Goal: Information Seeking & Learning: Learn about a topic

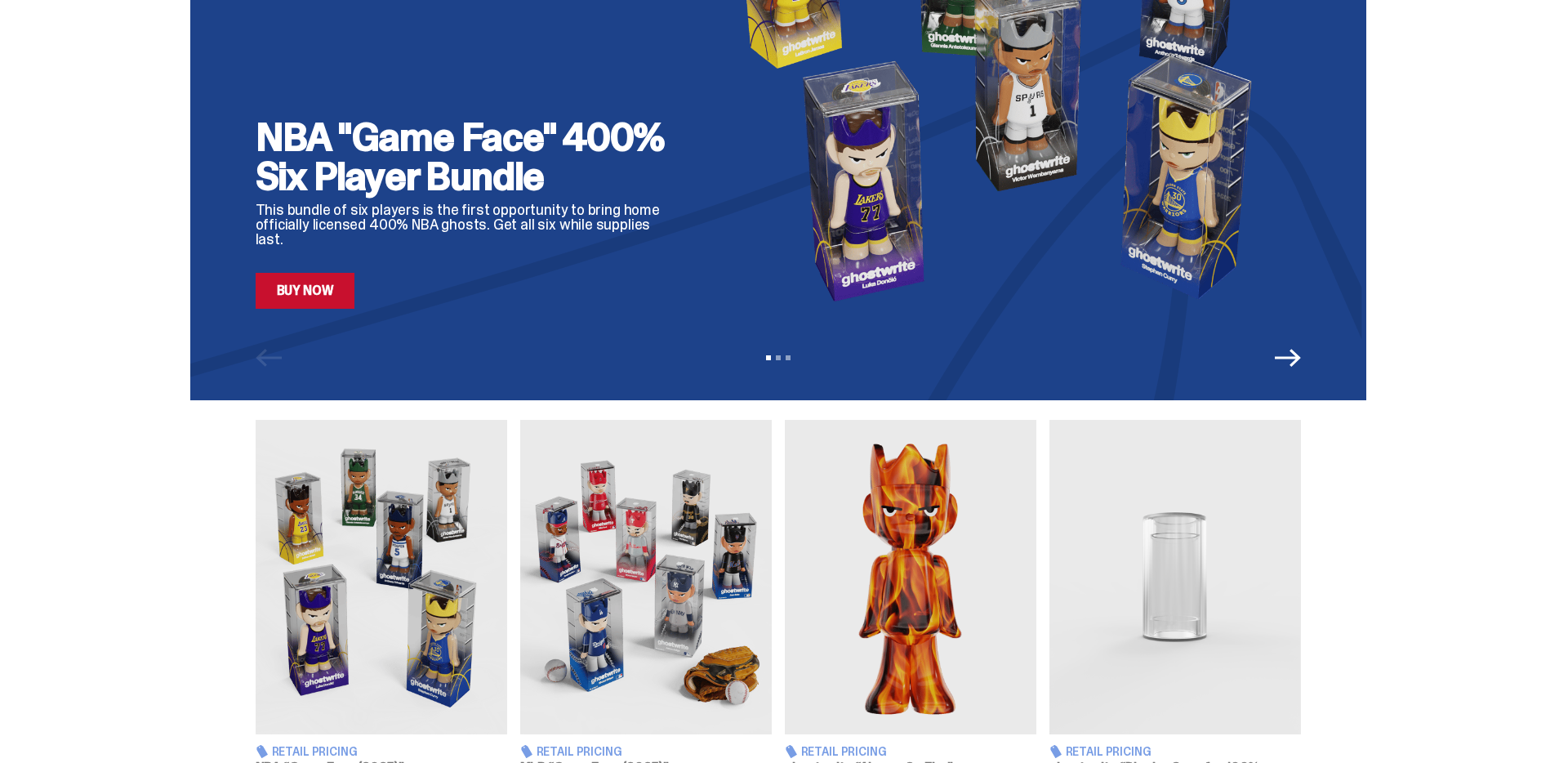
scroll to position [319, 0]
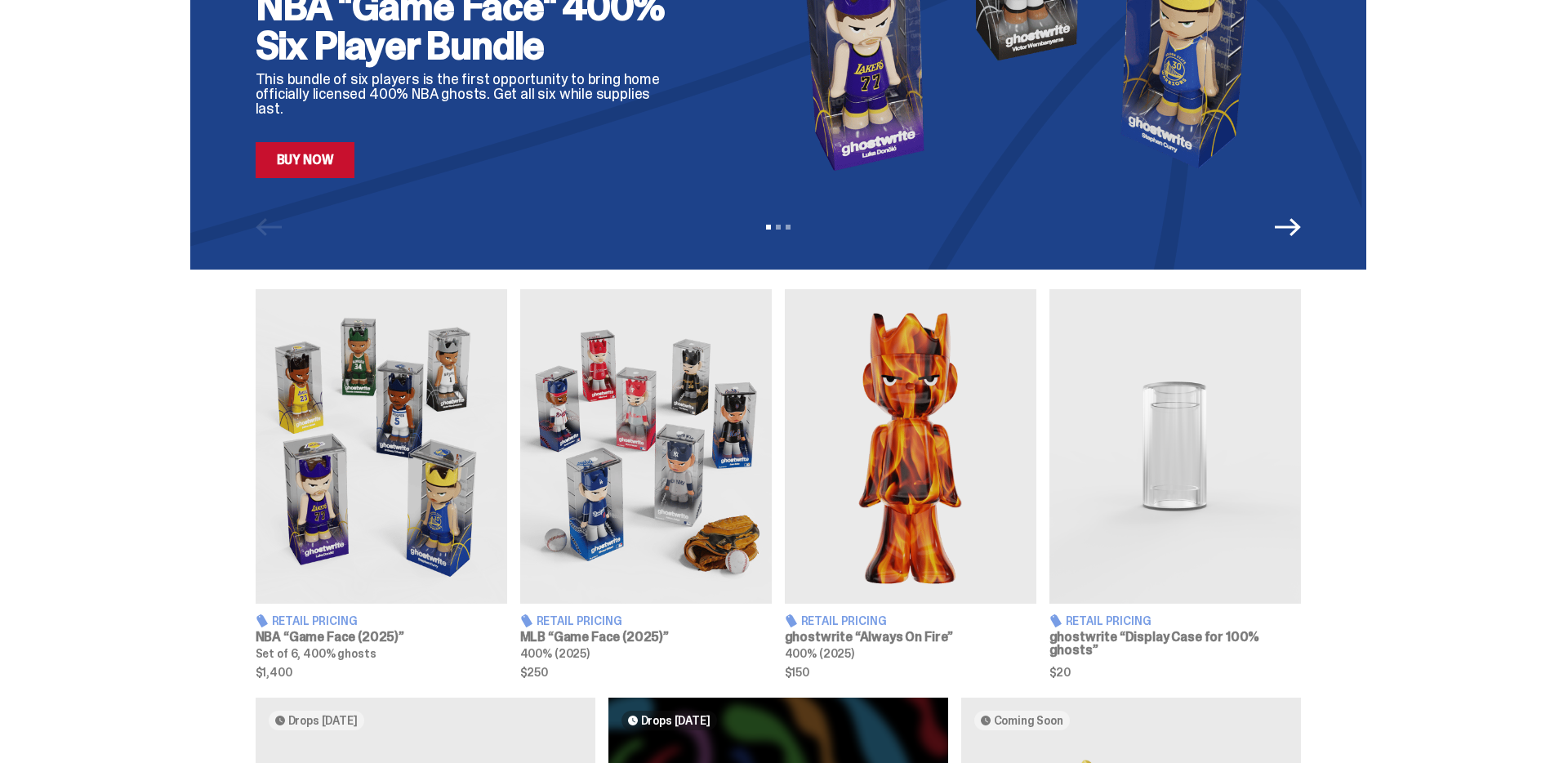
click at [311, 556] on img at bounding box center [381, 447] width 252 height 315
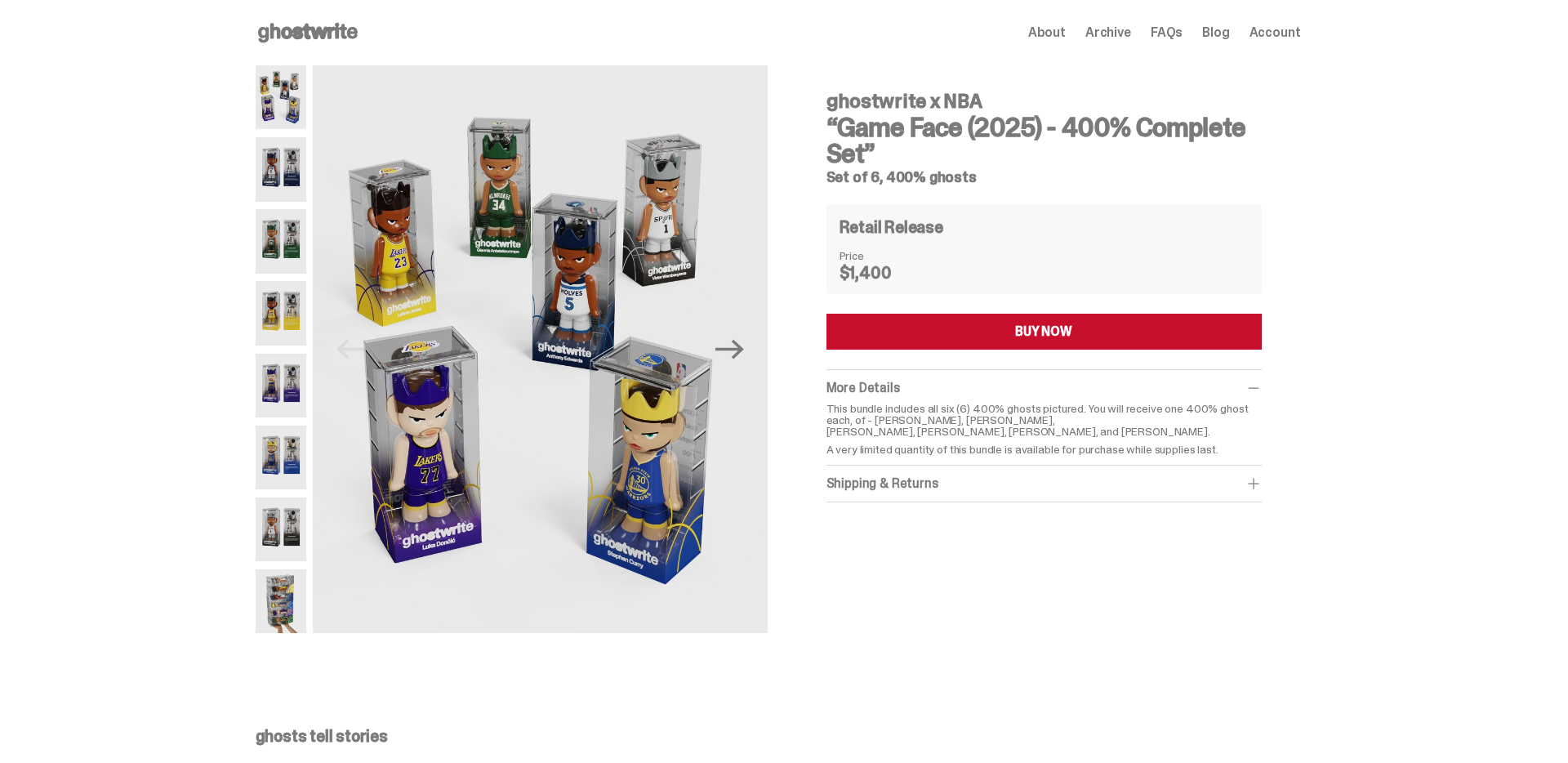
click at [292, 154] on img at bounding box center [281, 169] width 52 height 64
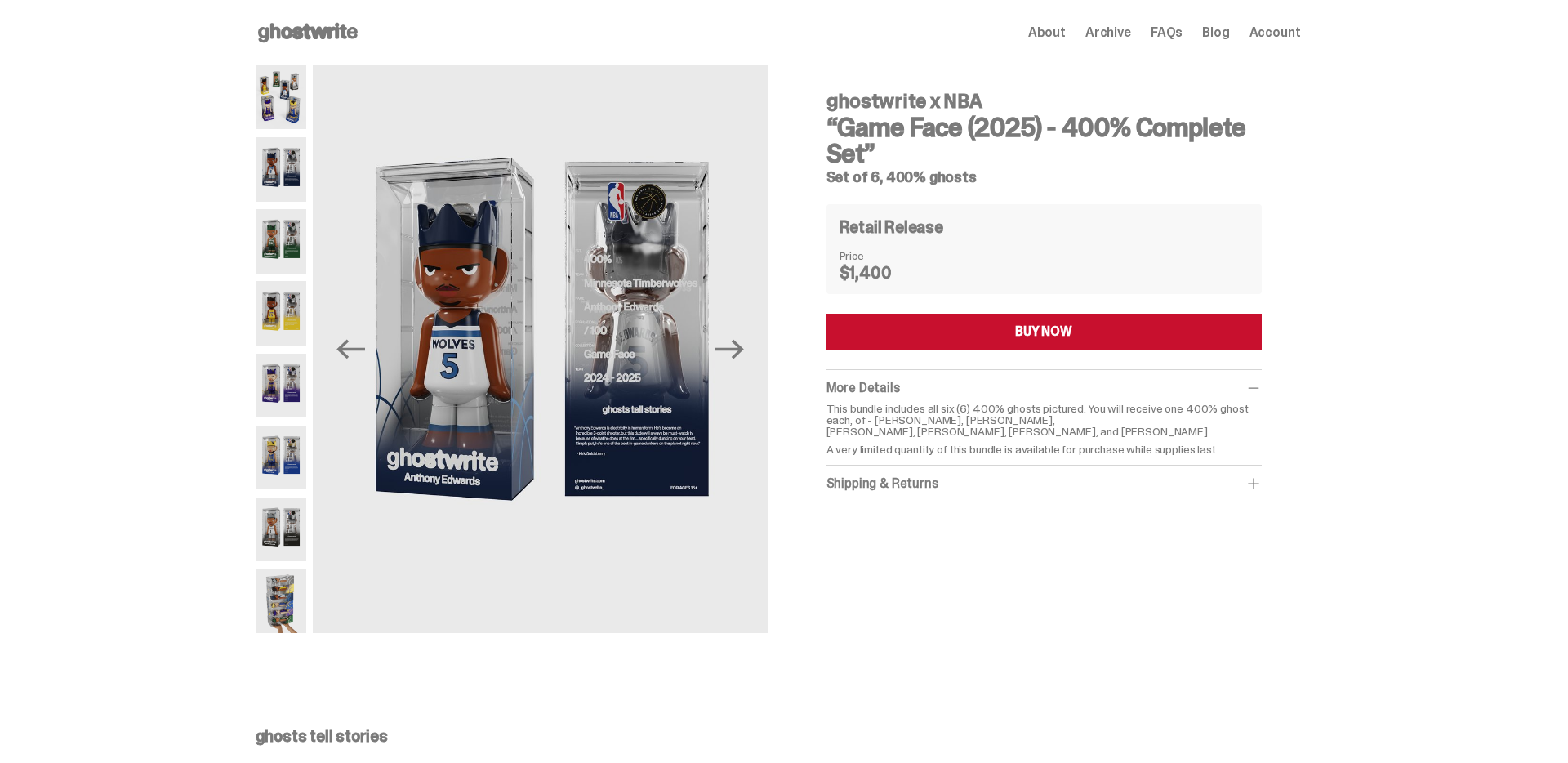
click at [281, 107] on img at bounding box center [281, 98] width 52 height 64
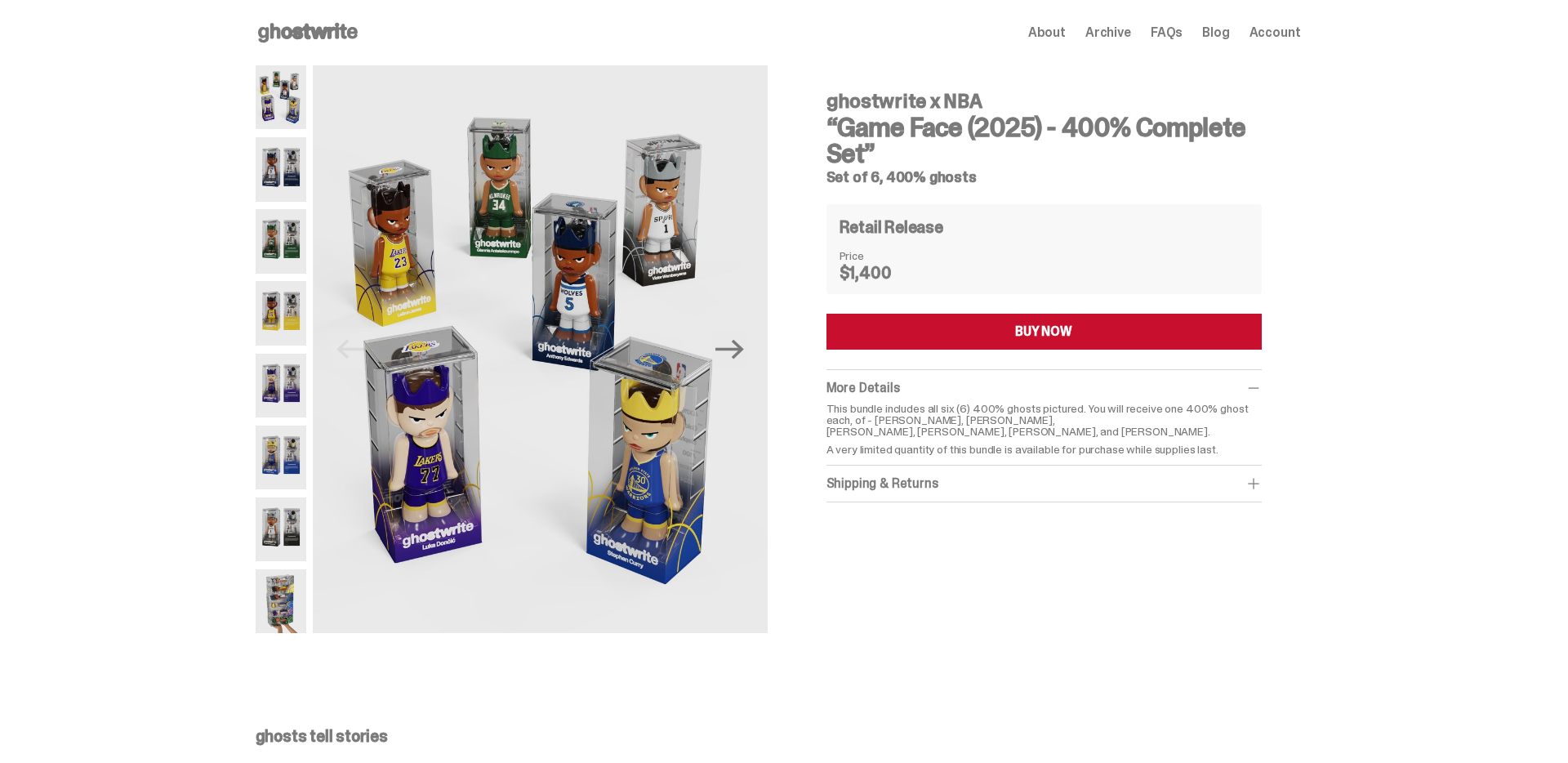
click at [289, 356] on img at bounding box center [281, 385] width 52 height 64
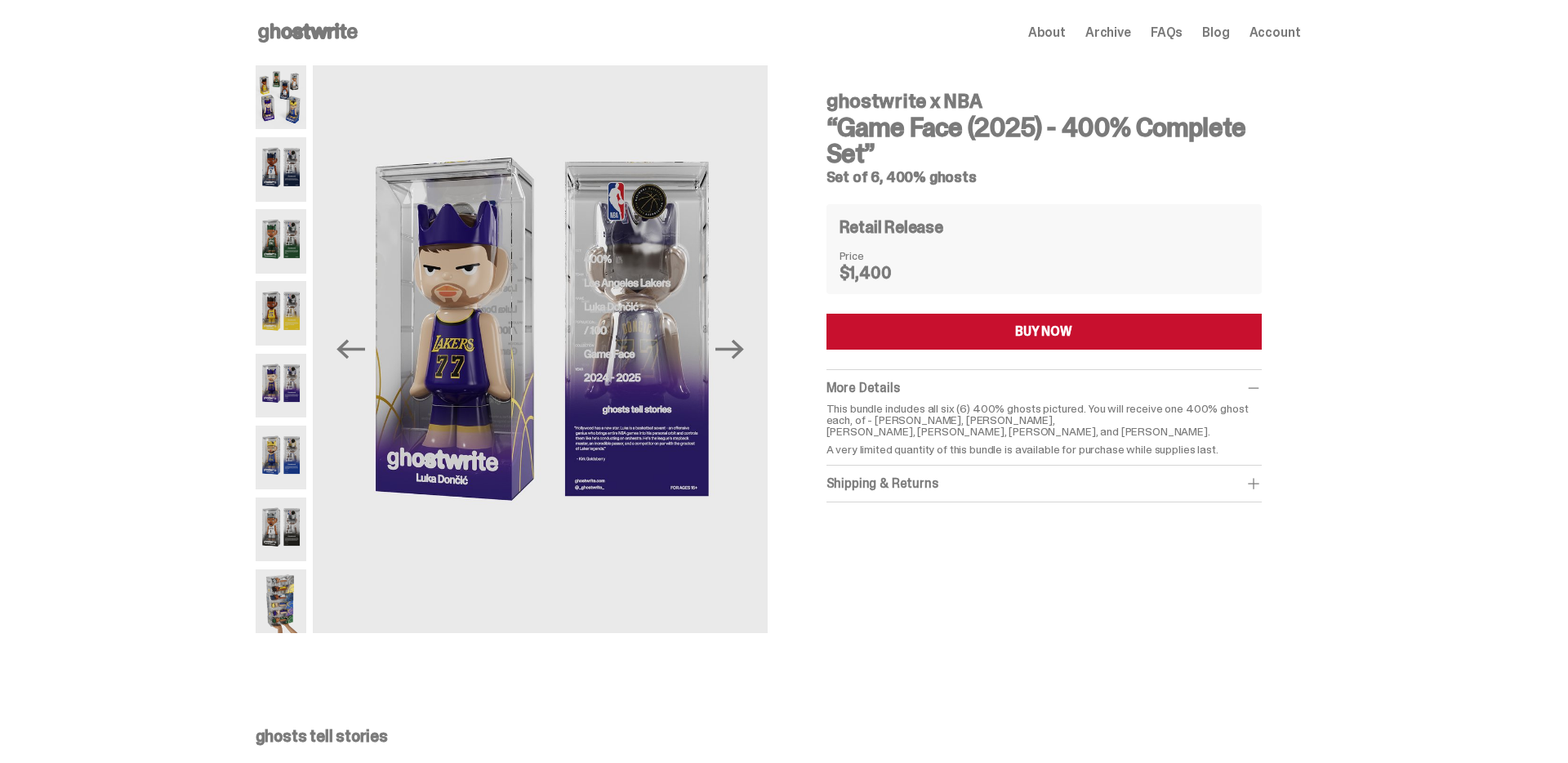
click at [286, 528] on img at bounding box center [281, 529] width 52 height 64
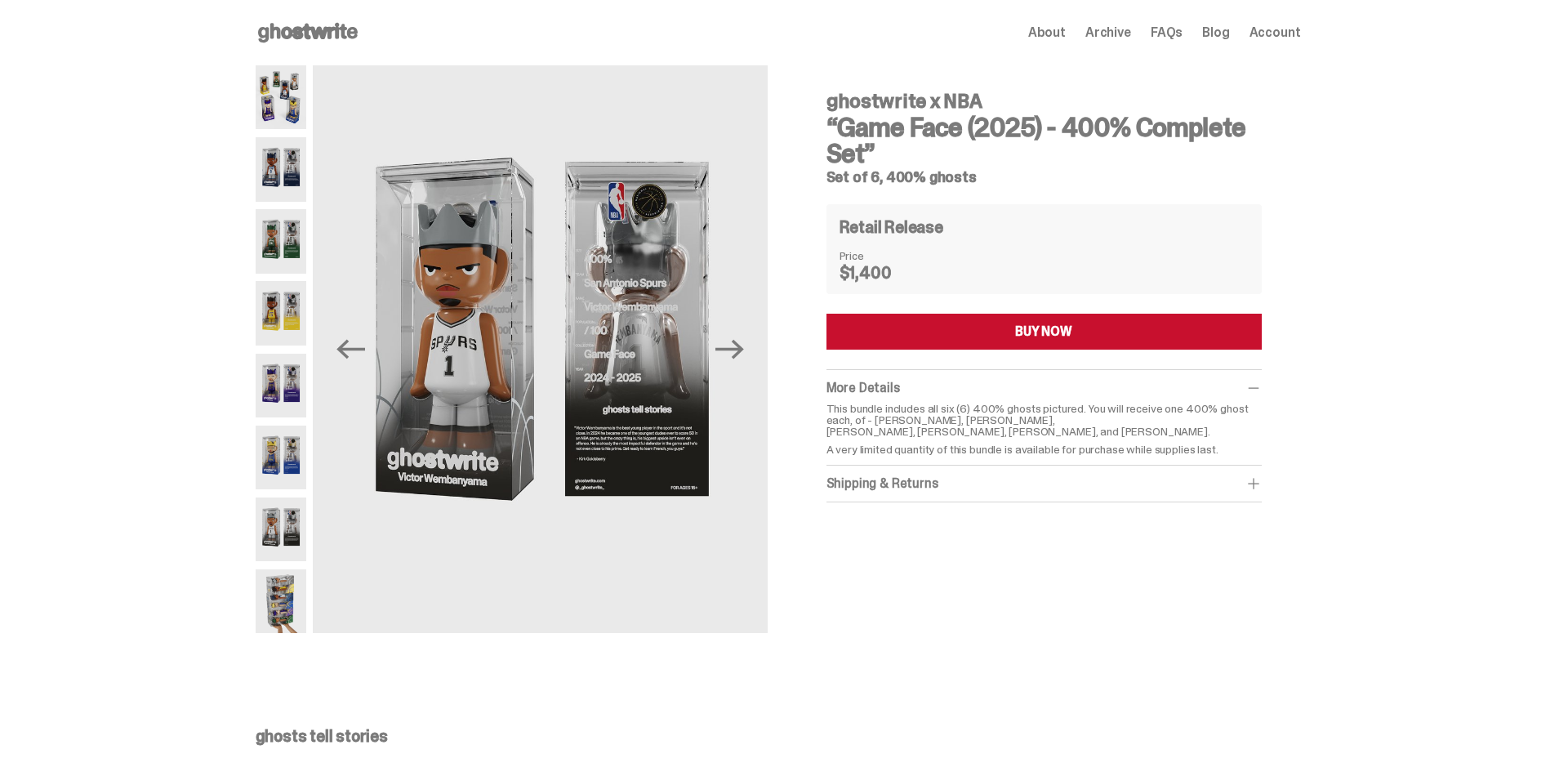
click at [284, 487] on img at bounding box center [281, 457] width 52 height 64
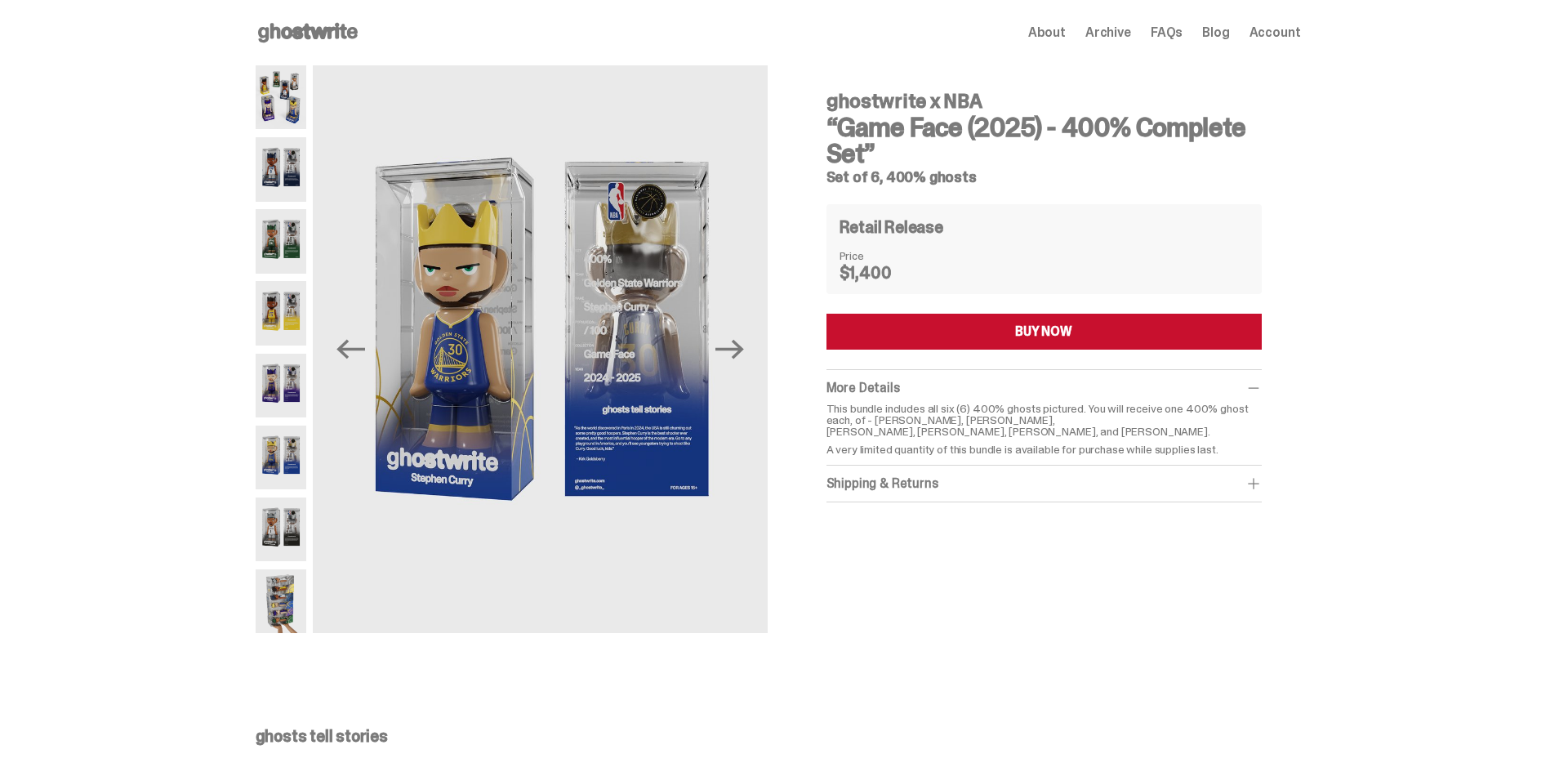
click at [285, 603] on img at bounding box center [281, 602] width 52 height 64
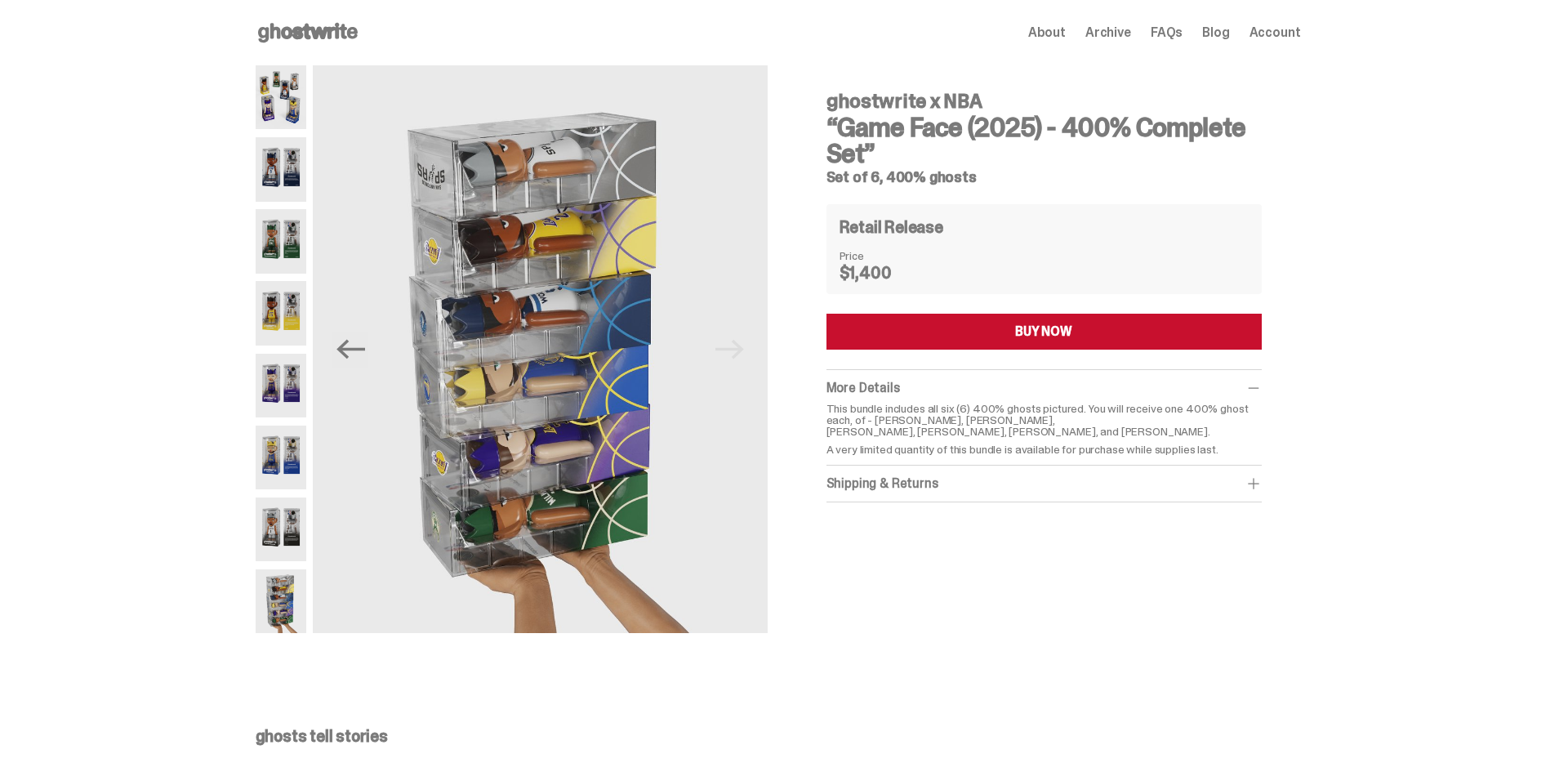
scroll to position [1, 0]
click at [891, 181] on h5 "Set of 6, 400% ghosts" at bounding box center [1043, 176] width 435 height 15
click at [292, 92] on img at bounding box center [281, 98] width 52 height 64
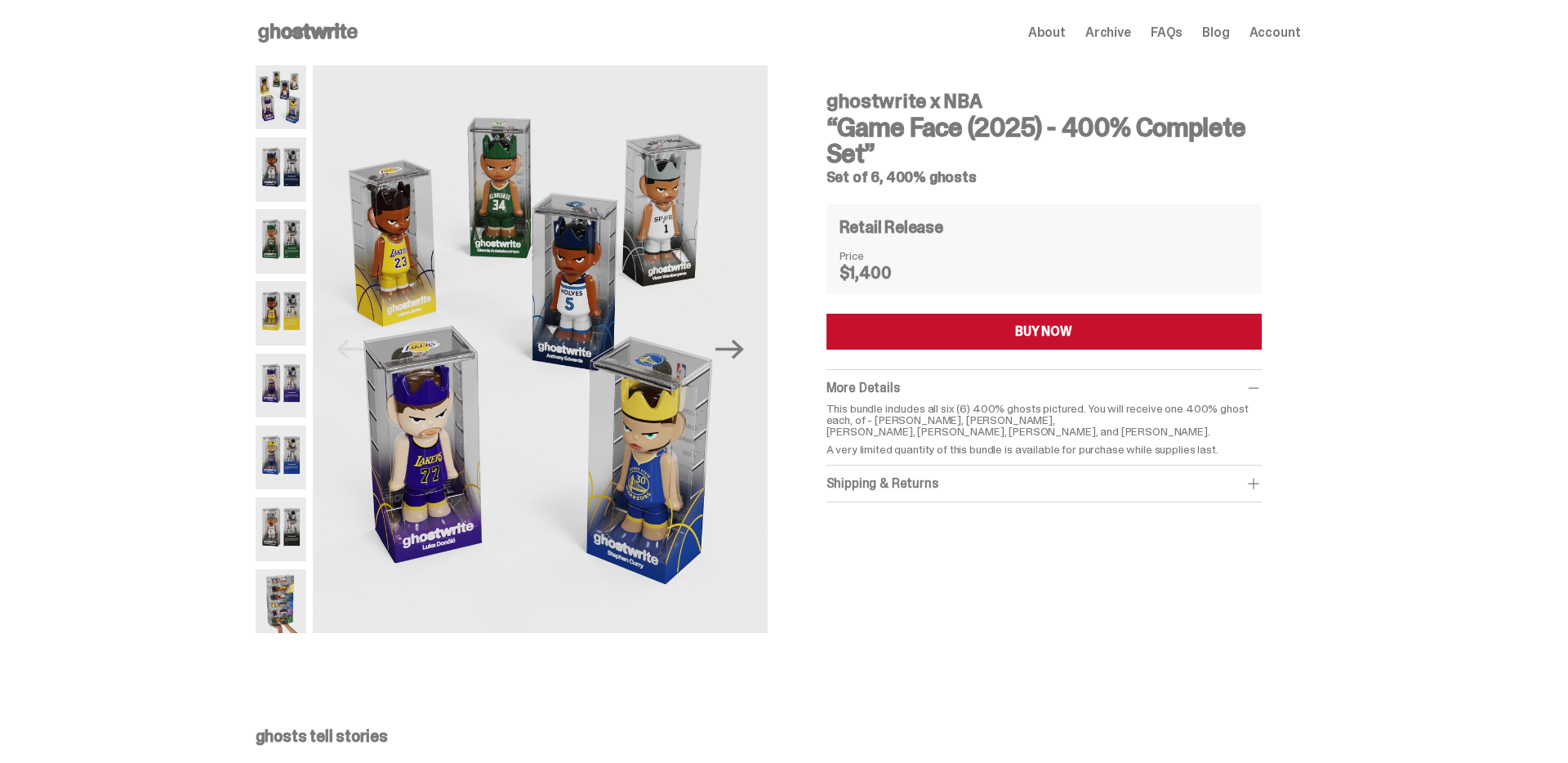
click at [349, 31] on use at bounding box center [308, 33] width 100 height 20
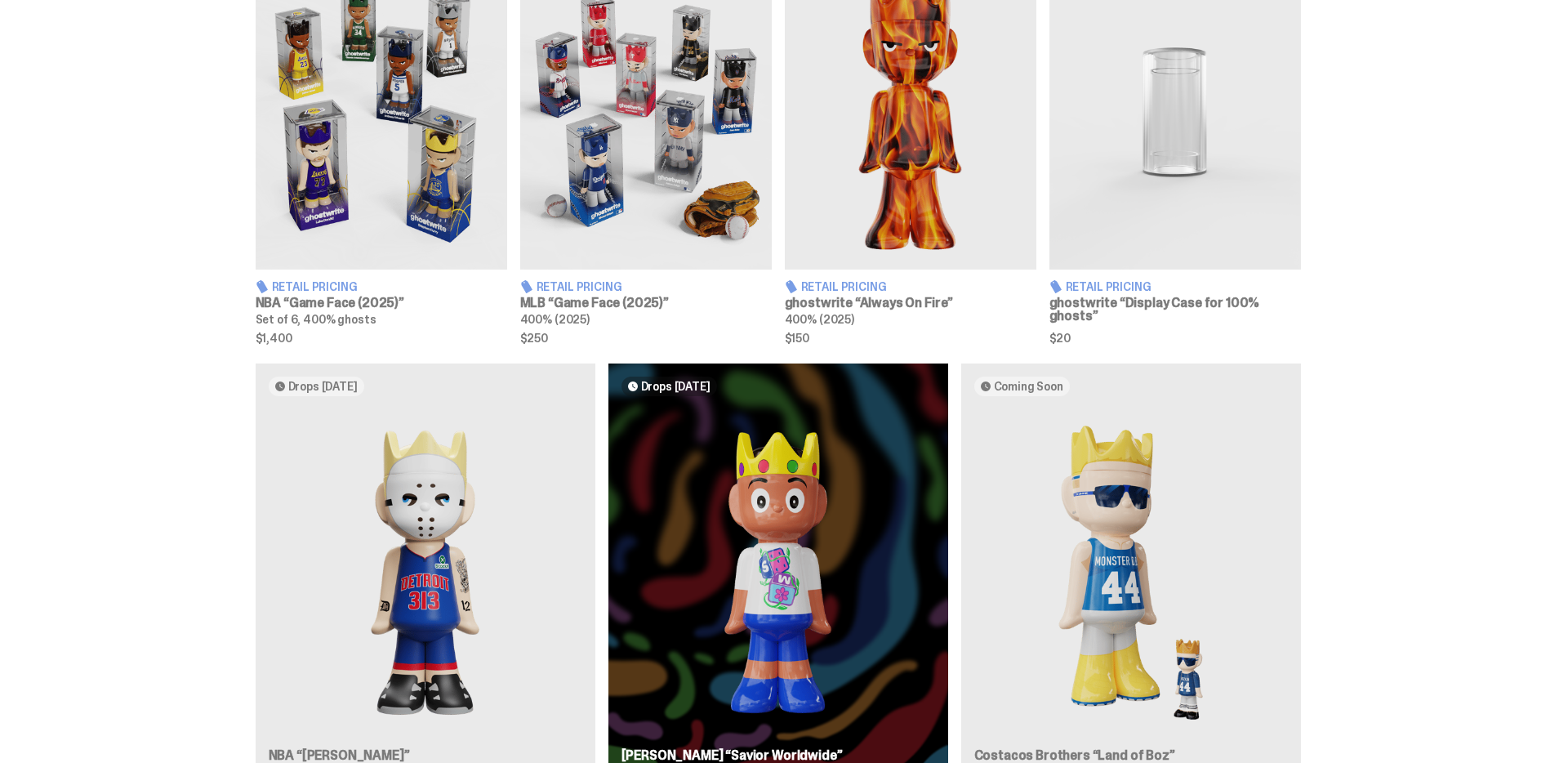
scroll to position [922, 0]
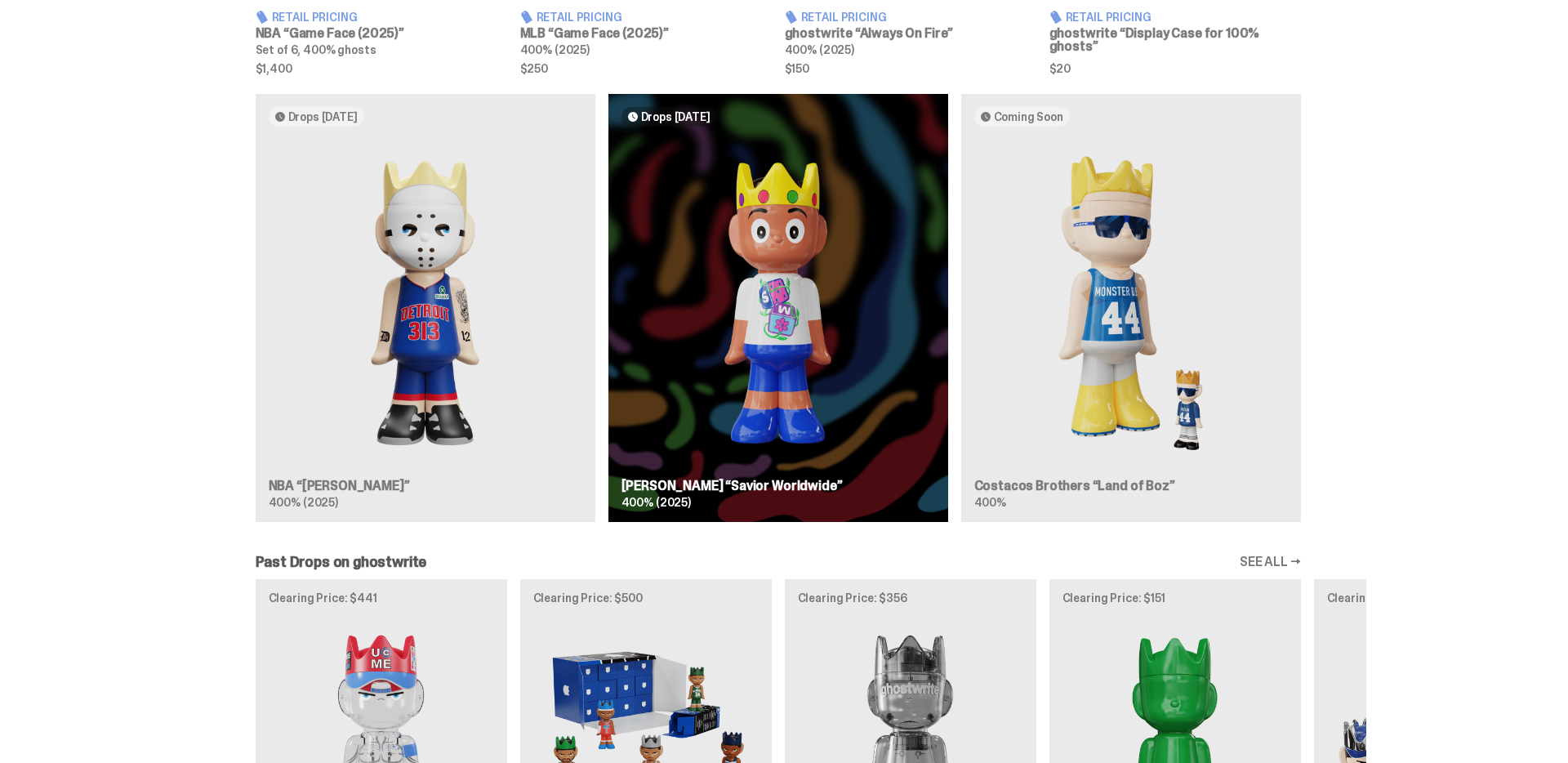
click at [422, 303] on div "Drops [DATE] NBA “[PERSON_NAME]” 400% (2025) Drops [DATE] [PERSON_NAME] “Savior…" at bounding box center [778, 315] width 1176 height 441
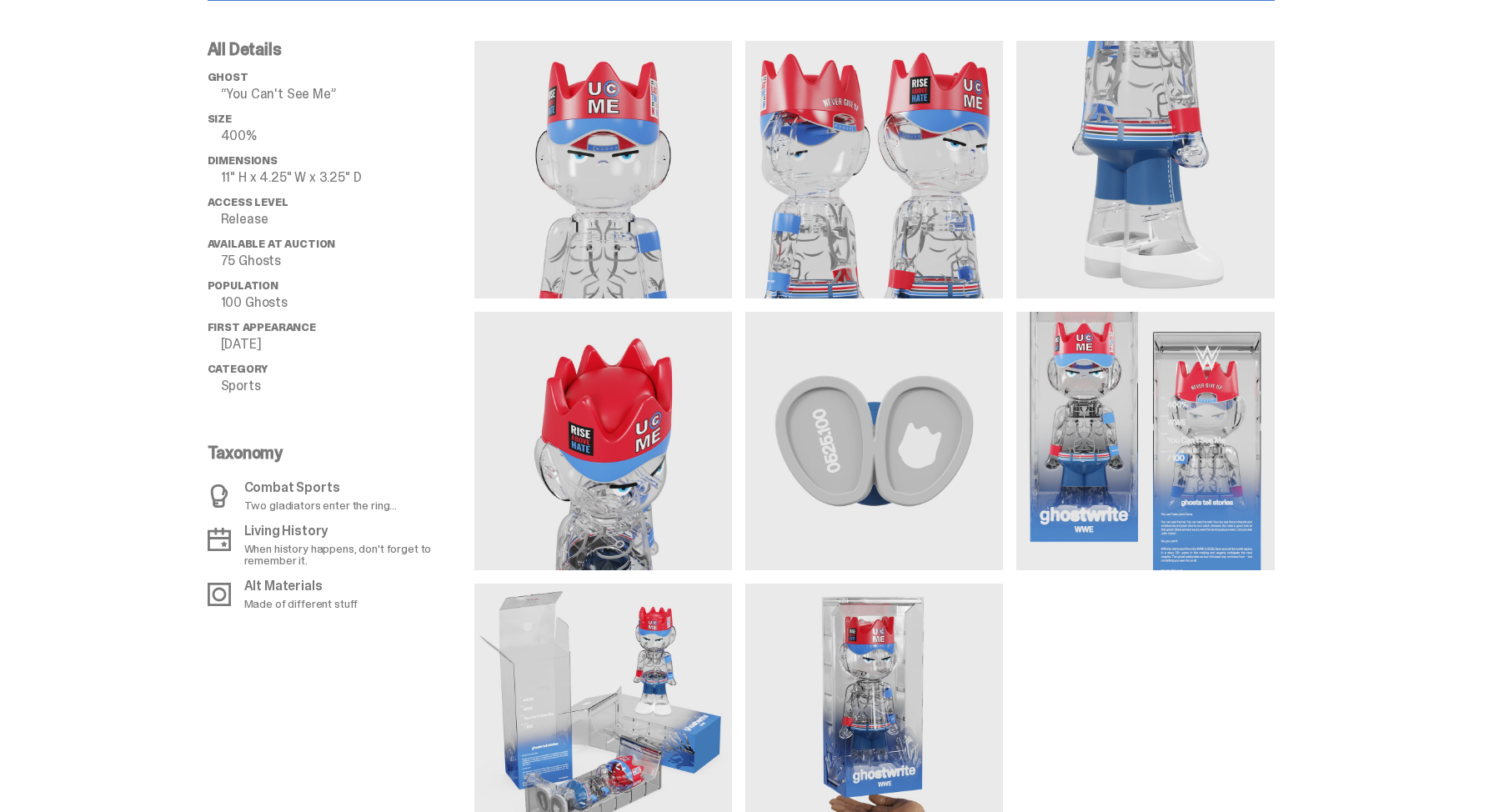
scroll to position [1274, 0]
